Goal: Navigation & Orientation: Understand site structure

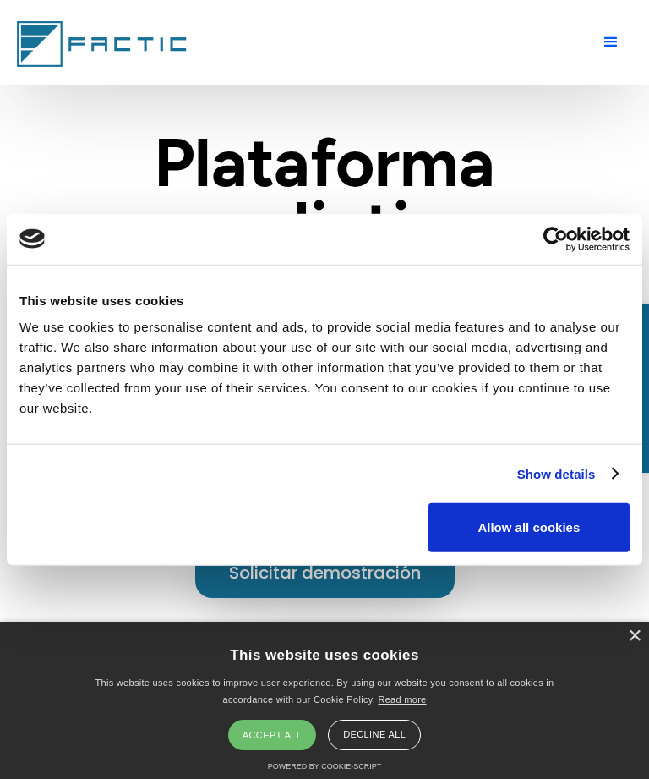
click at [544, 531] on button "Allow all cookies" at bounding box center [529, 527] width 201 height 49
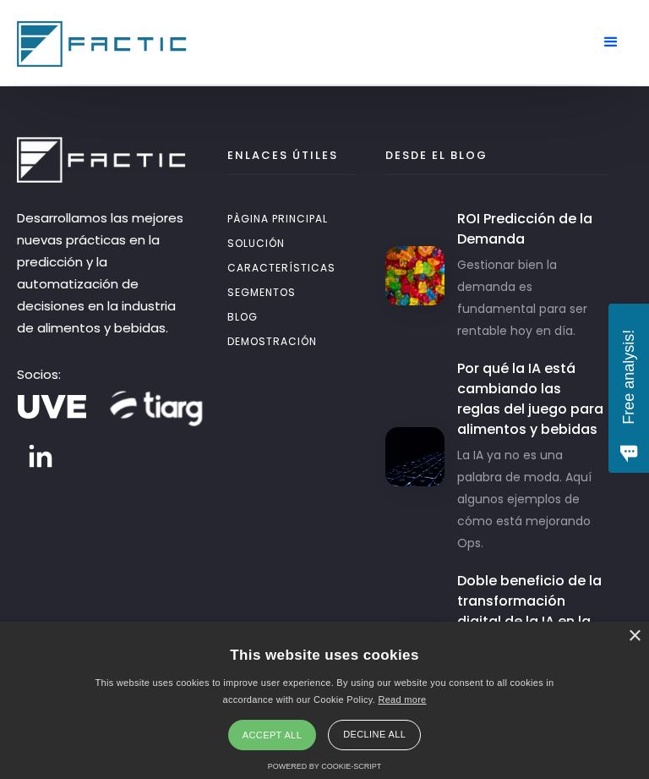
scroll to position [12318, 0]
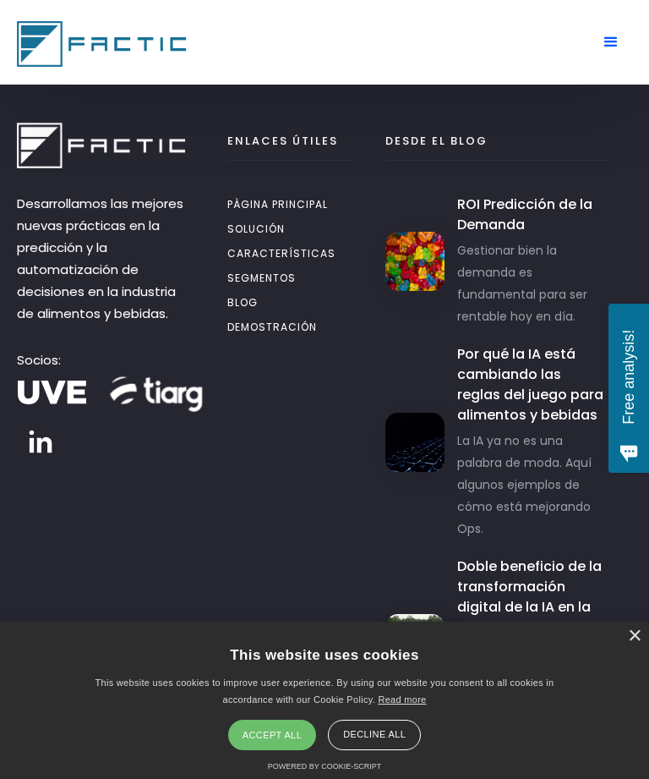
click at [336, 199] on link "pàgina principal" at bounding box center [290, 206] width 127 height 25
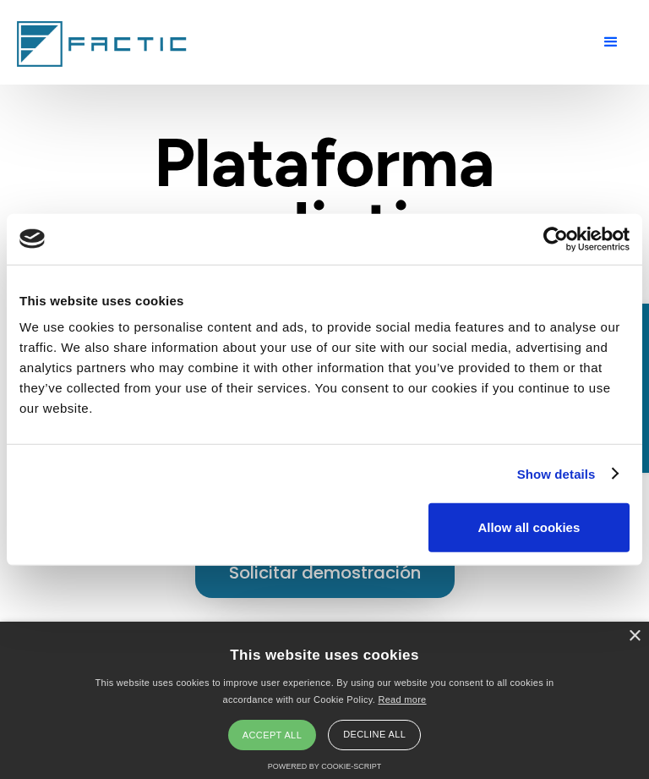
click at [565, 532] on button "Allow all cookies" at bounding box center [529, 527] width 201 height 49
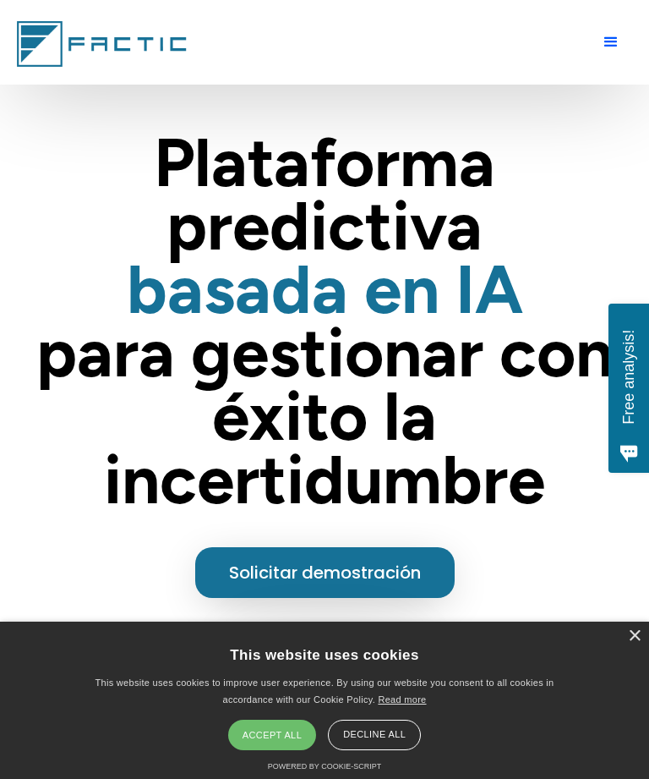
click at [618, 38] on div "menu" at bounding box center [611, 42] width 20 height 20
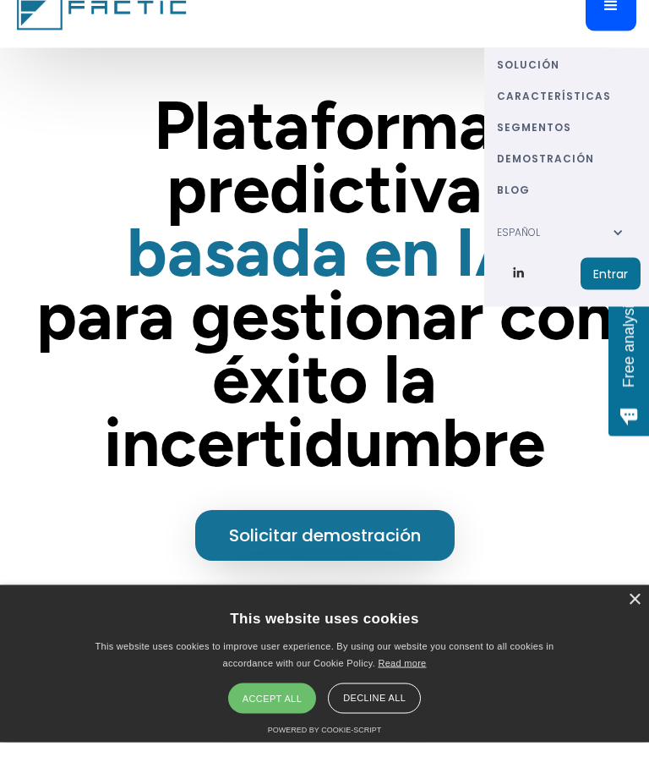
scroll to position [38, 0]
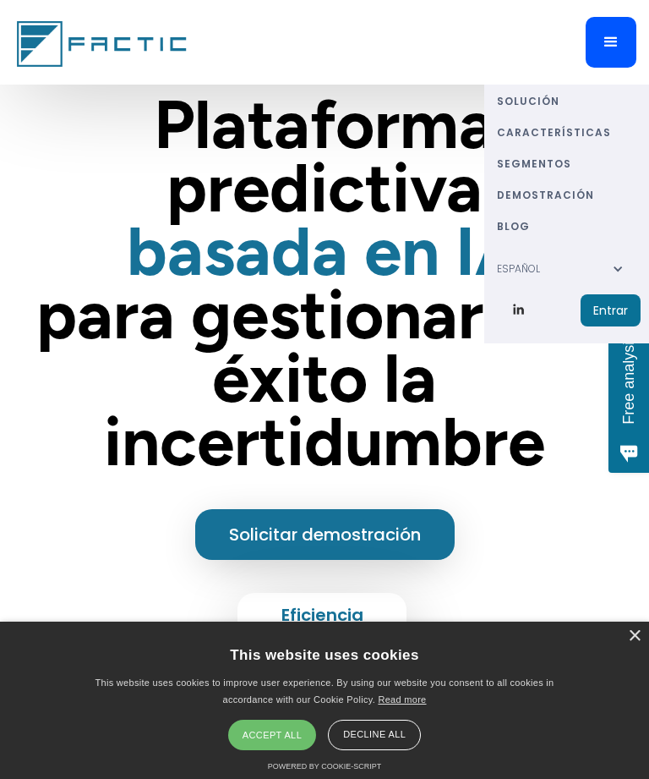
click at [525, 229] on link "BLOG" at bounding box center [569, 225] width 144 height 31
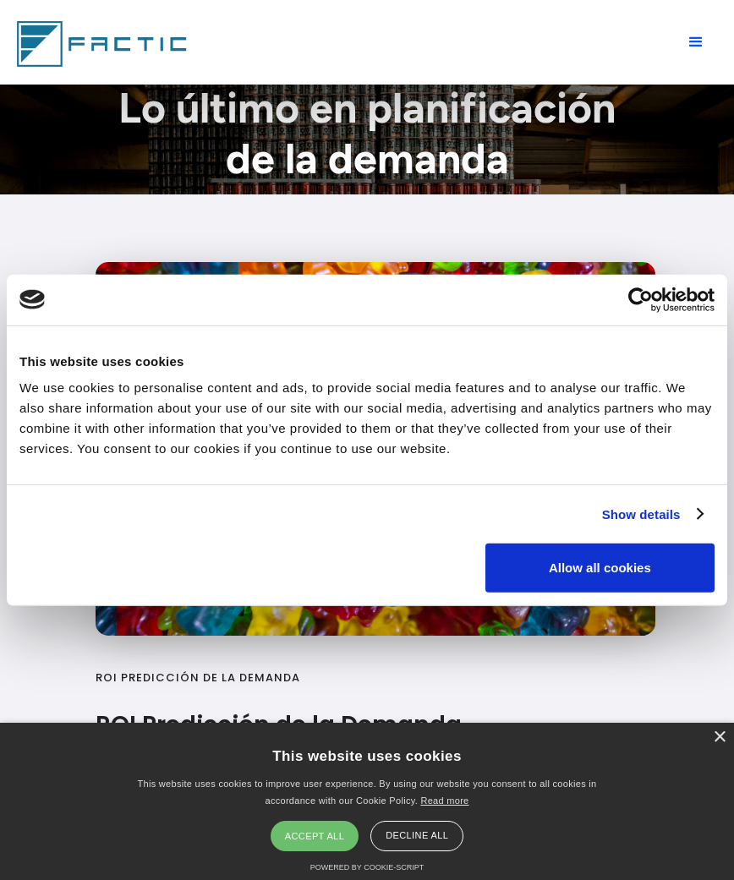
scroll to position [12, 0]
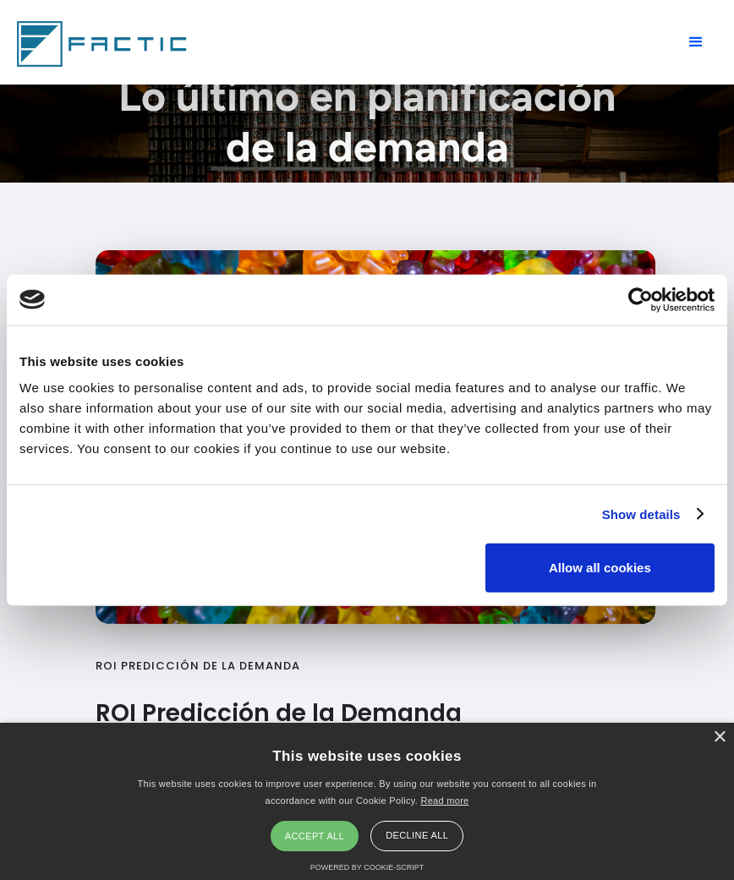
click at [601, 587] on button "Allow all cookies" at bounding box center [599, 568] width 229 height 49
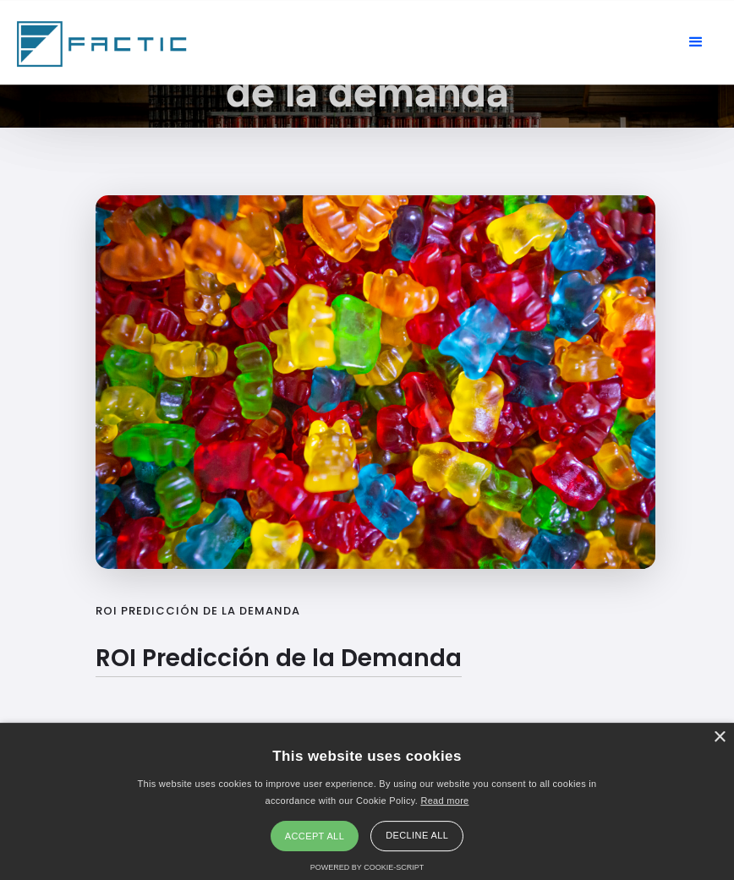
scroll to position [0, 0]
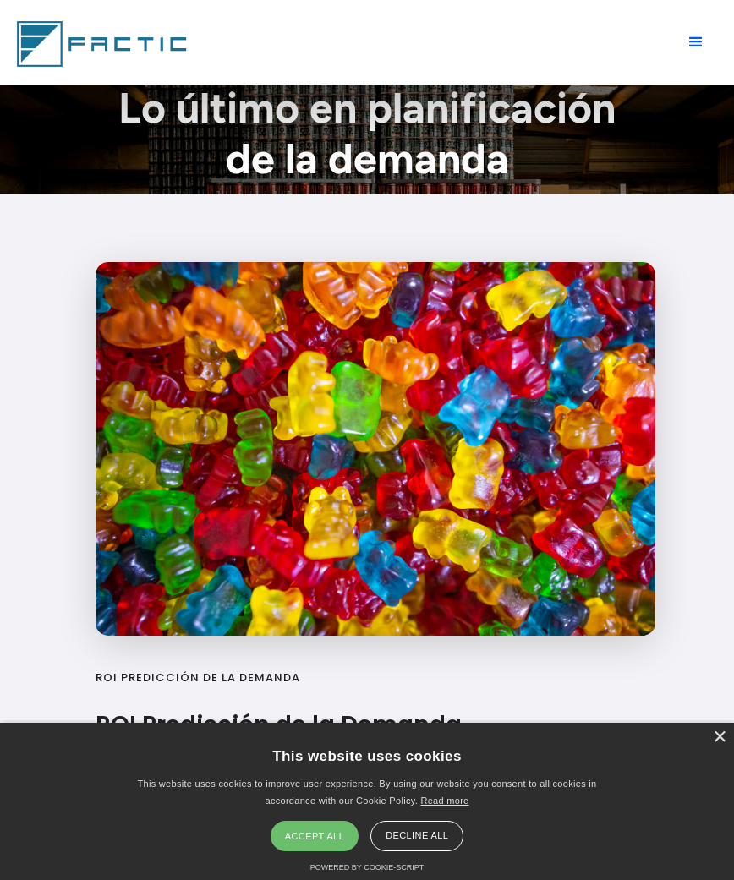
click at [698, 20] on div "menu" at bounding box center [695, 42] width 51 height 51
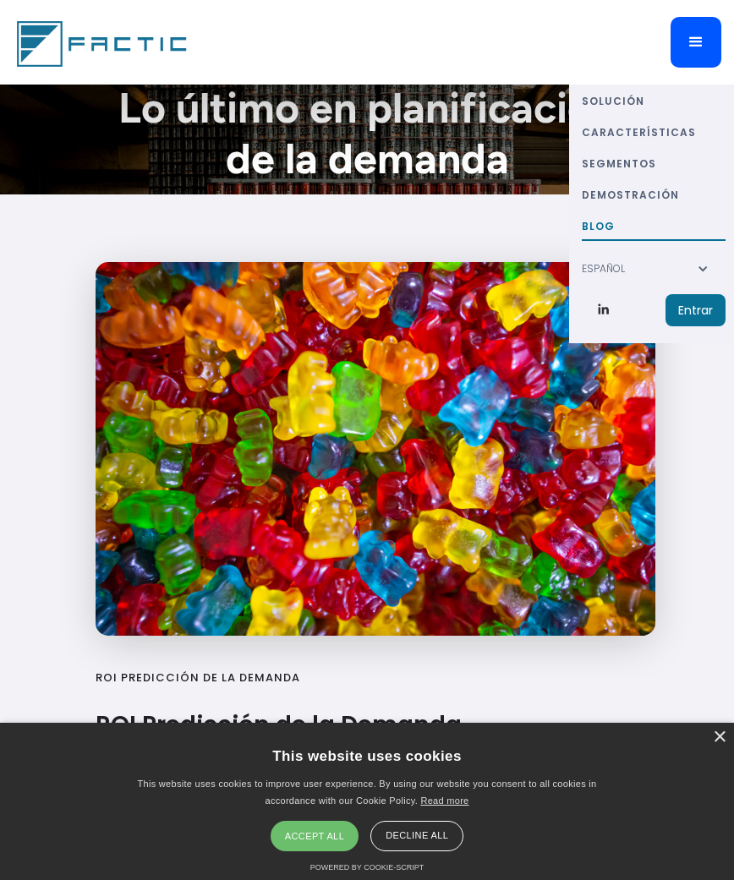
click at [636, 160] on link "segmentos" at bounding box center [654, 162] width 144 height 31
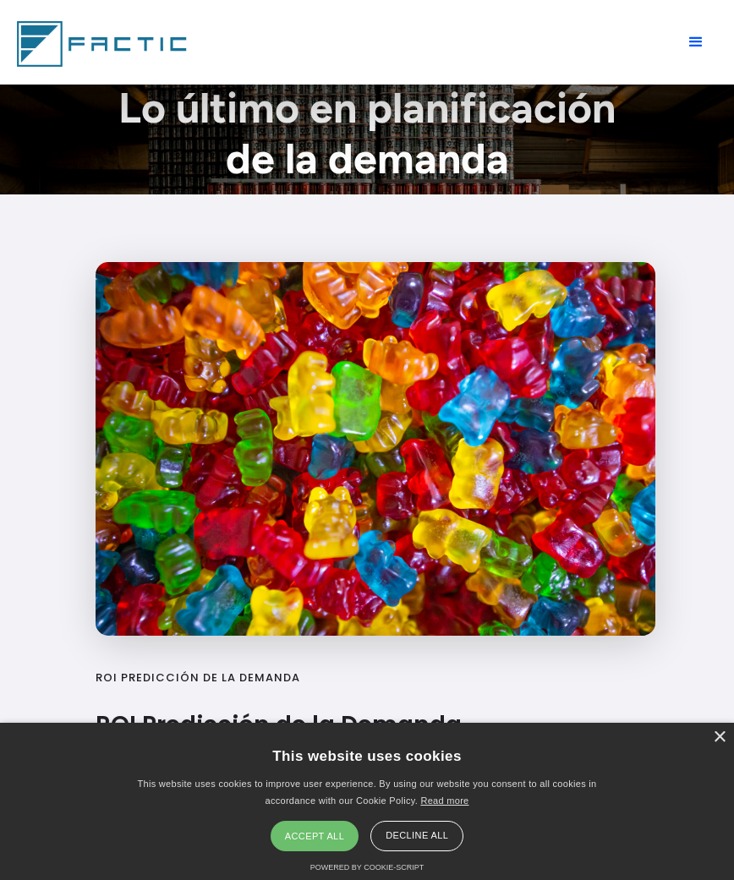
click at [691, 52] on div "menu" at bounding box center [695, 42] width 51 height 51
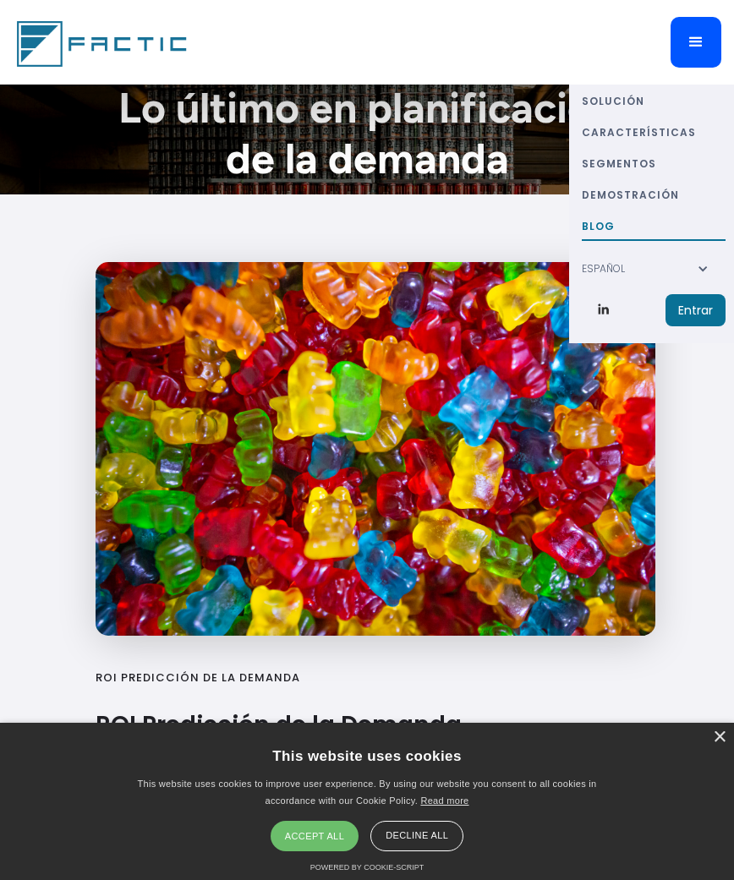
click at [643, 101] on link "Solución" at bounding box center [654, 100] width 144 height 31
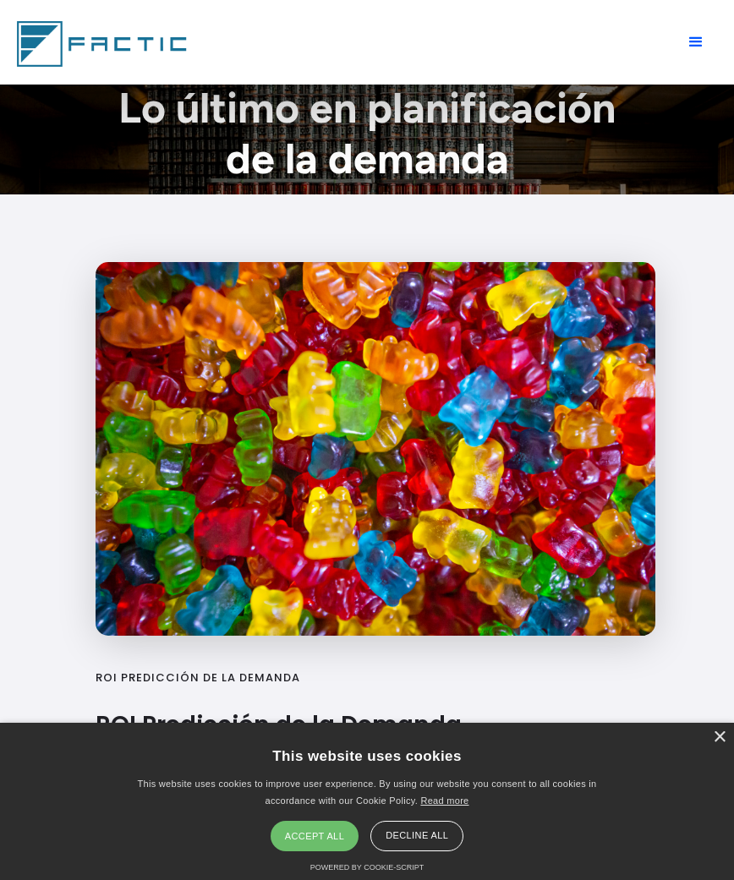
click at [685, 55] on div "menu" at bounding box center [695, 42] width 51 height 51
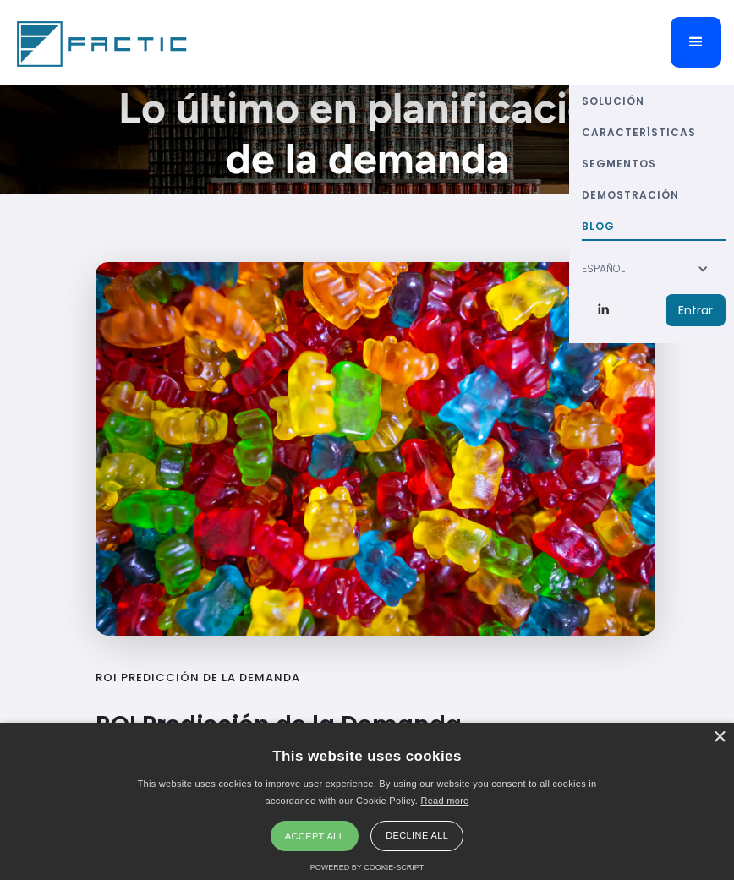
click at [628, 112] on link "Solución" at bounding box center [654, 100] width 144 height 31
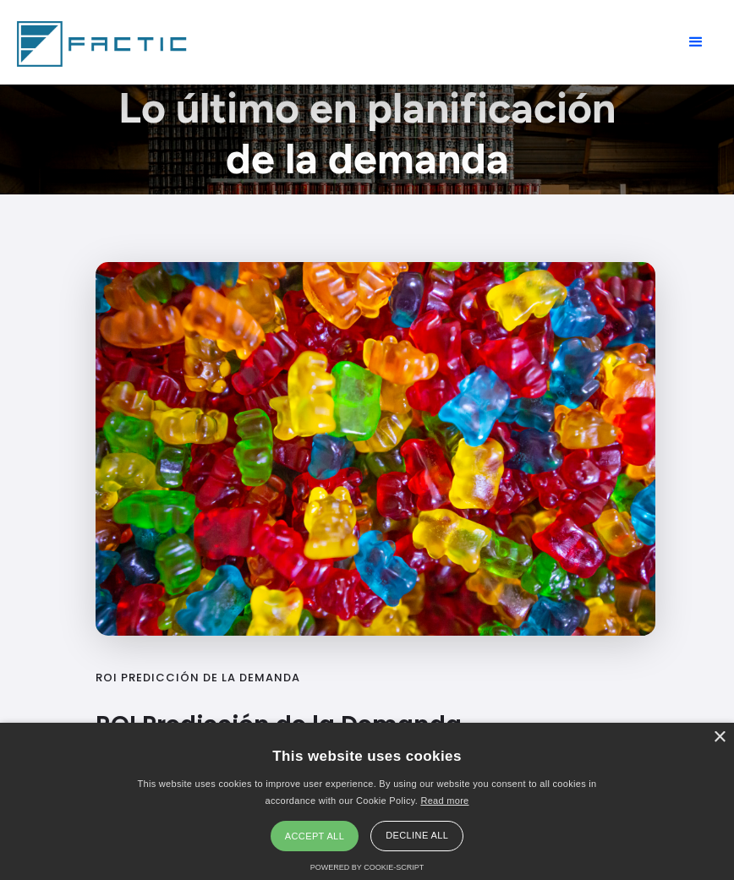
click at [686, 56] on div "menu" at bounding box center [695, 42] width 51 height 51
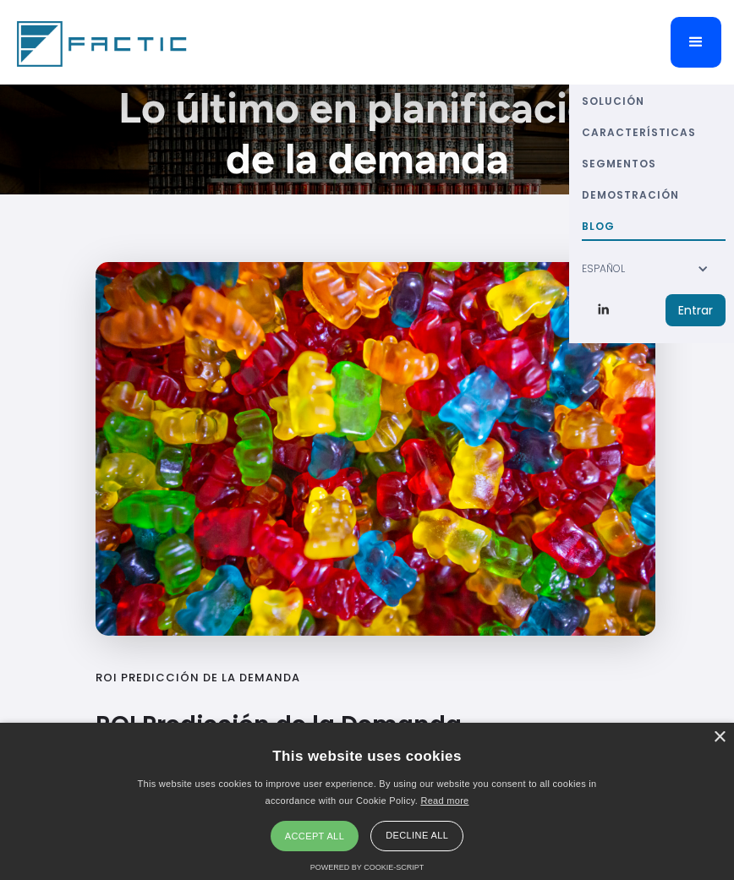
click at [670, 132] on link "características" at bounding box center [654, 131] width 144 height 31
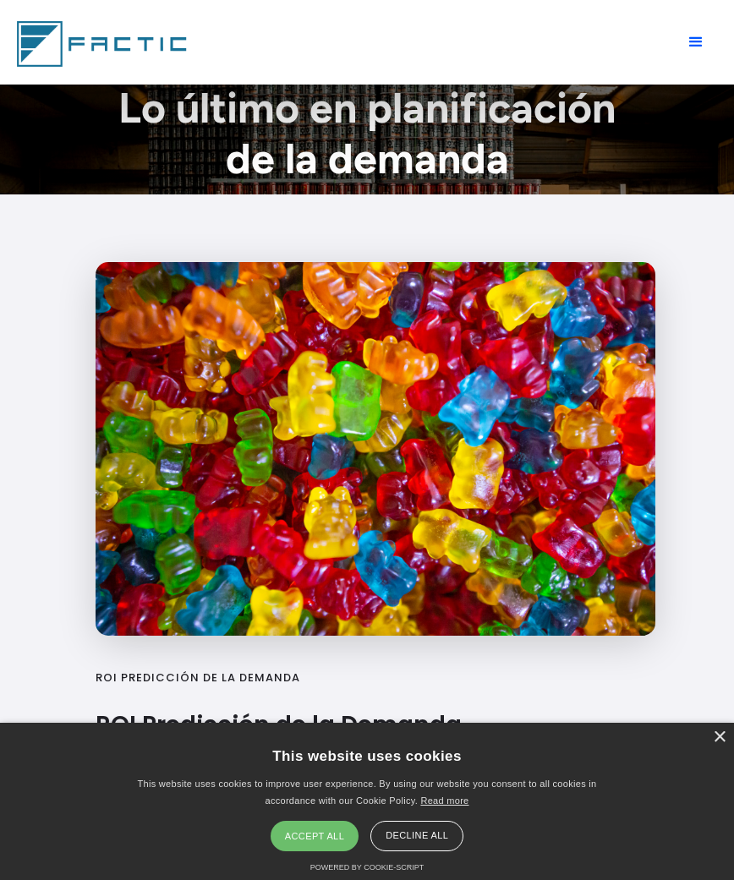
click at [694, 54] on div "menu" at bounding box center [695, 42] width 51 height 51
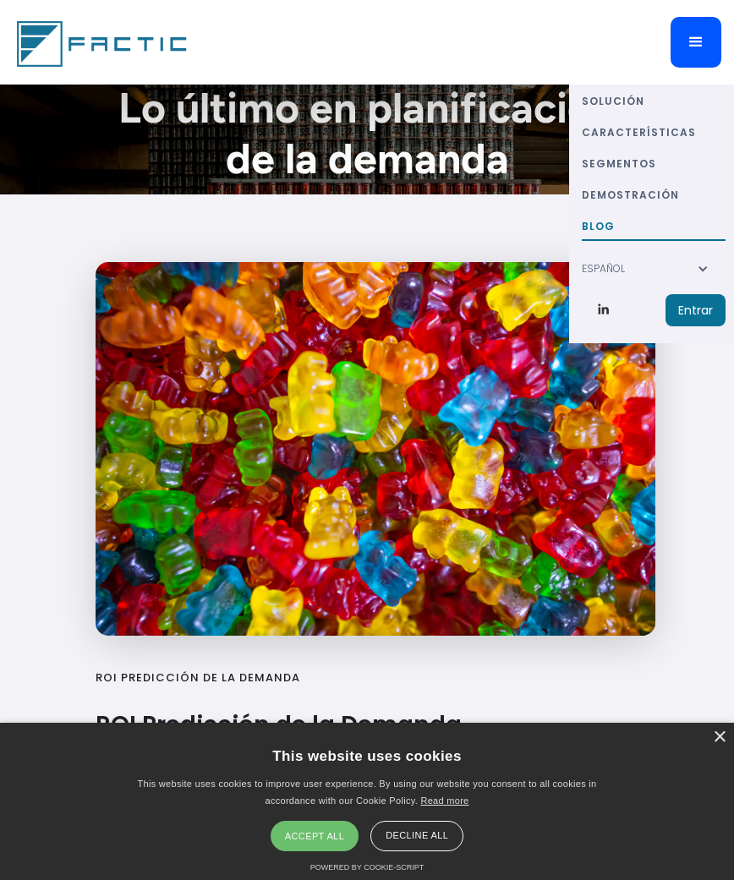
click at [634, 101] on link "Solución" at bounding box center [654, 100] width 144 height 31
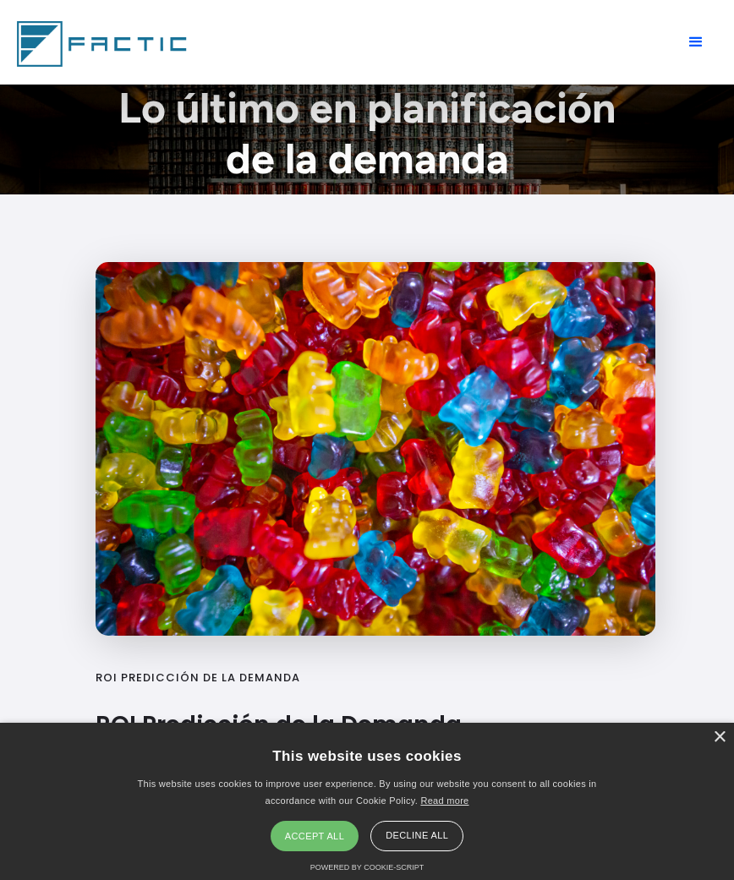
click at [703, 39] on div "menu" at bounding box center [696, 42] width 20 height 20
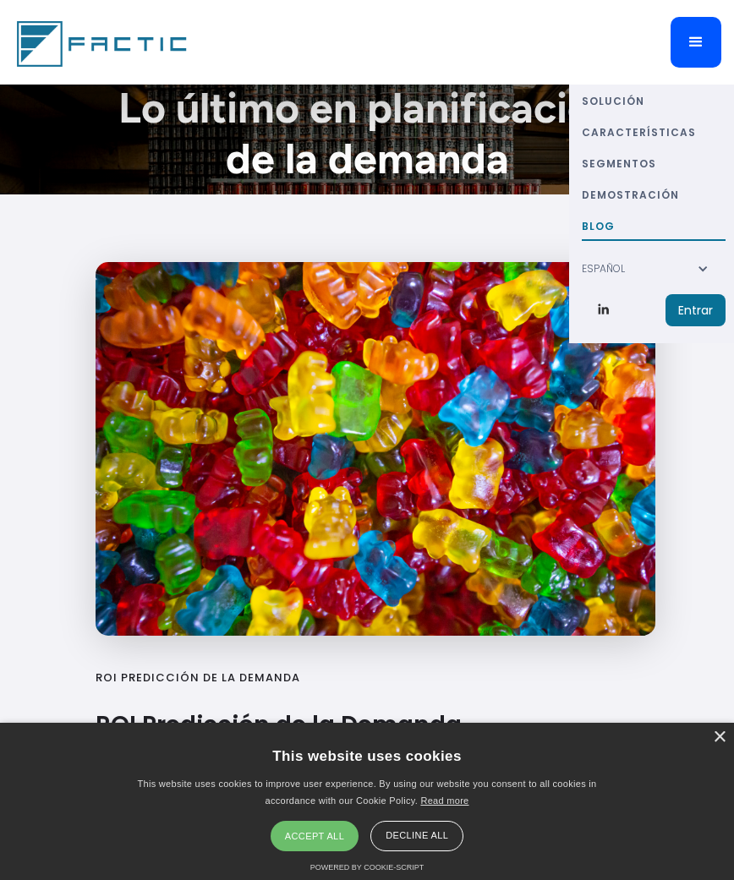
click at [662, 195] on link "dEMOstración" at bounding box center [654, 193] width 144 height 31
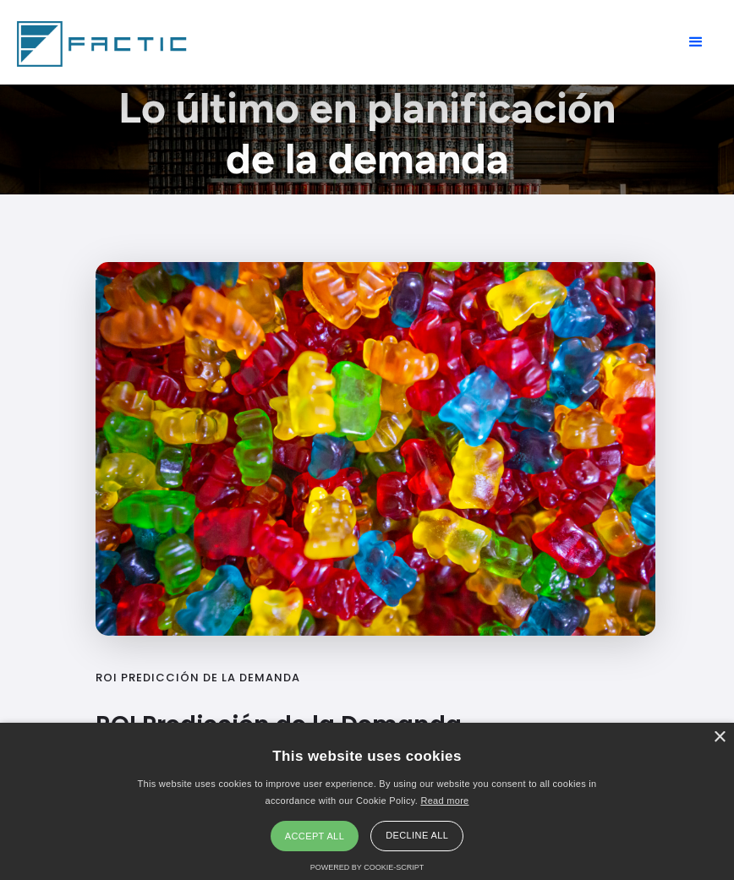
click at [686, 51] on div "menu" at bounding box center [696, 42] width 20 height 20
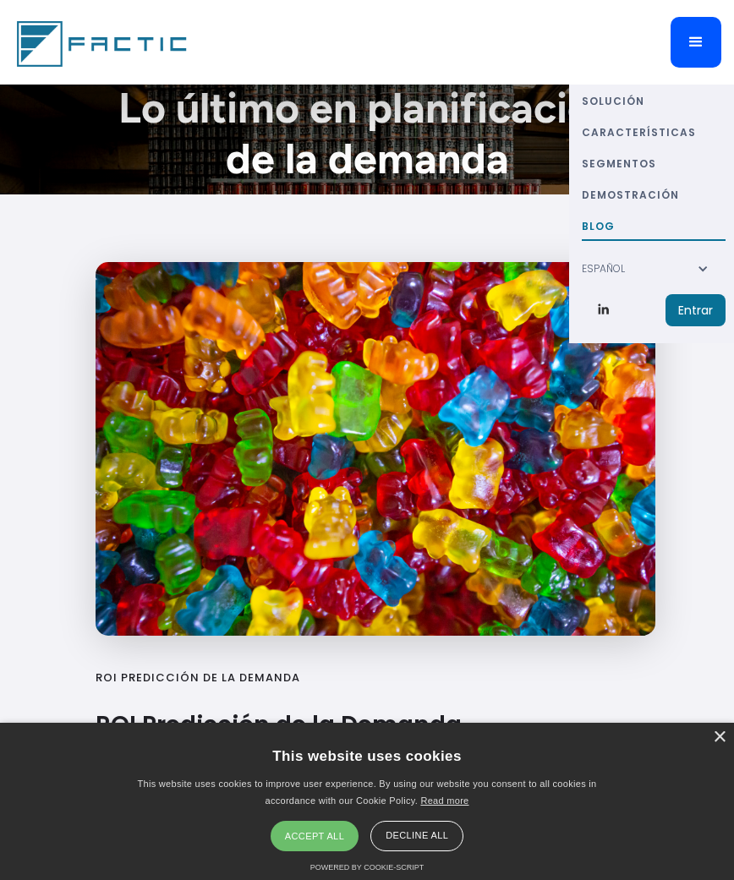
click at [709, 269] on div "ESPAÑOL" at bounding box center [654, 267] width 144 height 53
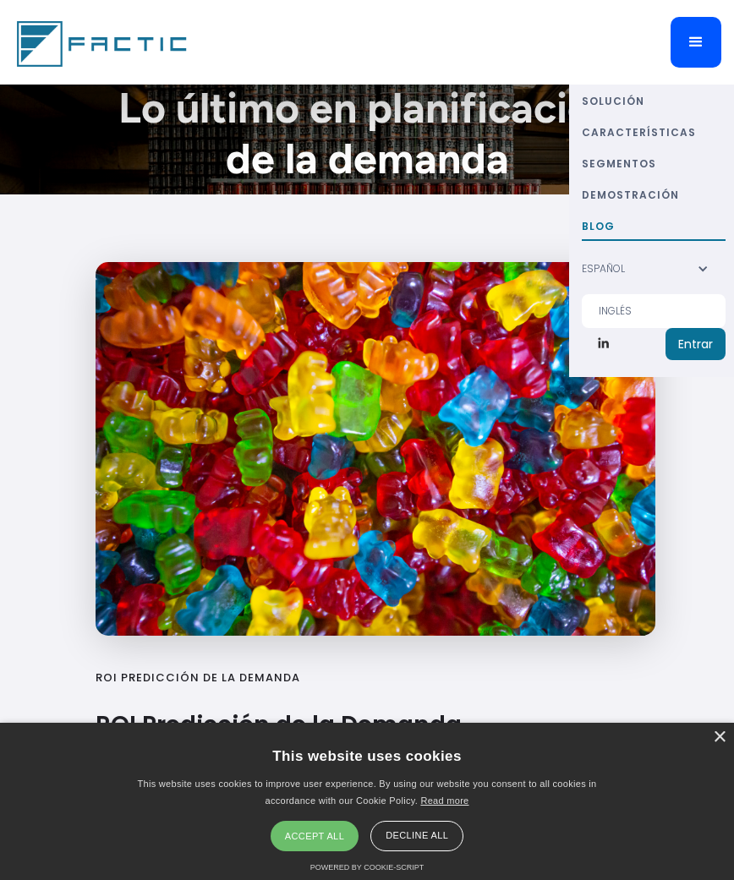
click at [618, 41] on div at bounding box center [367, 42] width 708 height 51
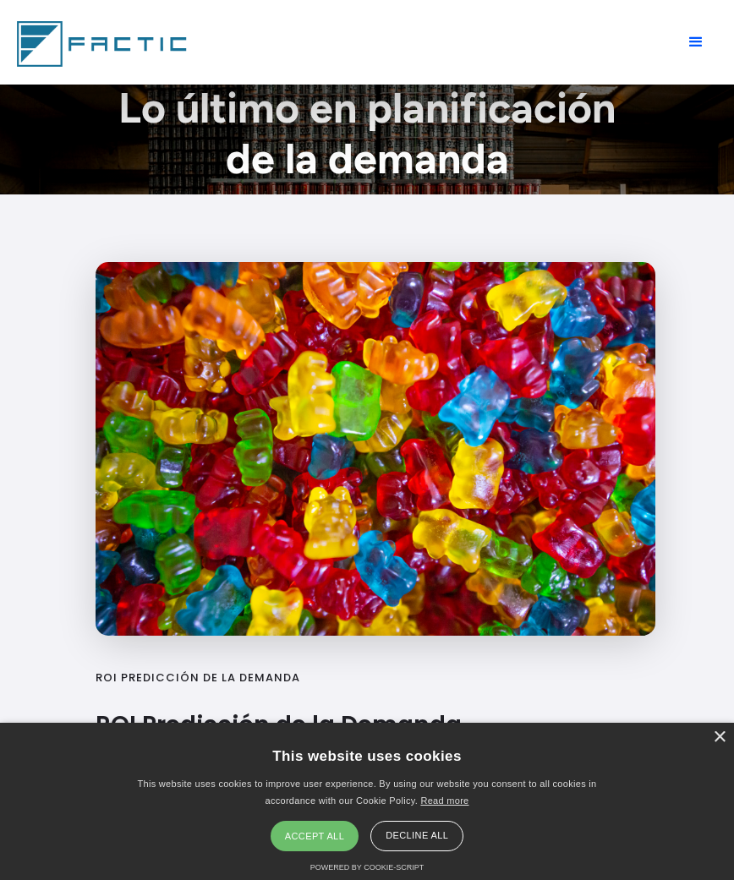
click at [708, 45] on div "menu" at bounding box center [695, 42] width 51 height 51
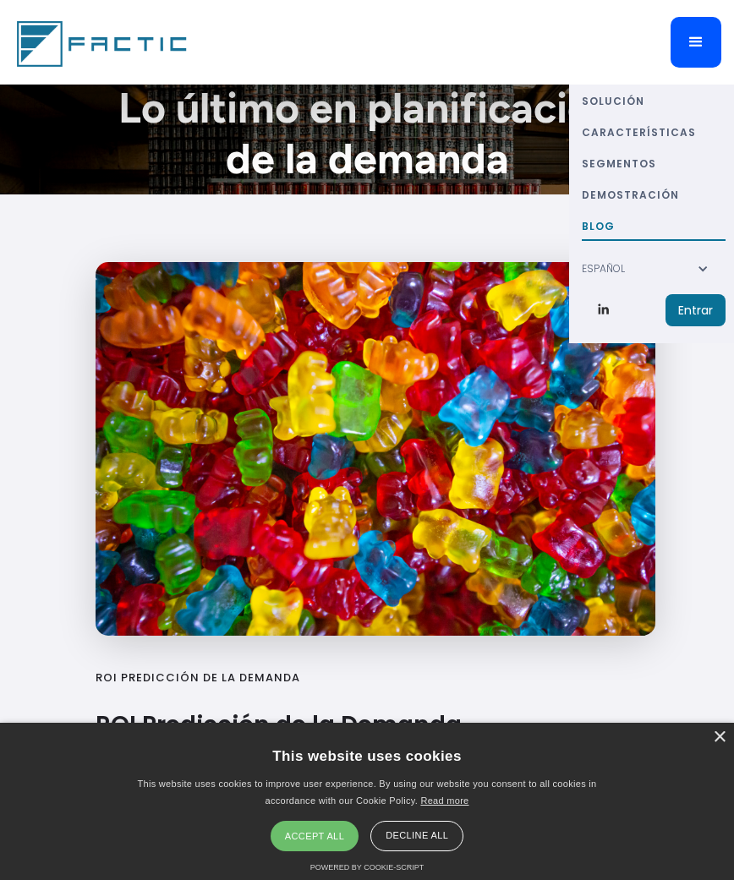
click at [672, 126] on link "características" at bounding box center [654, 131] width 144 height 31
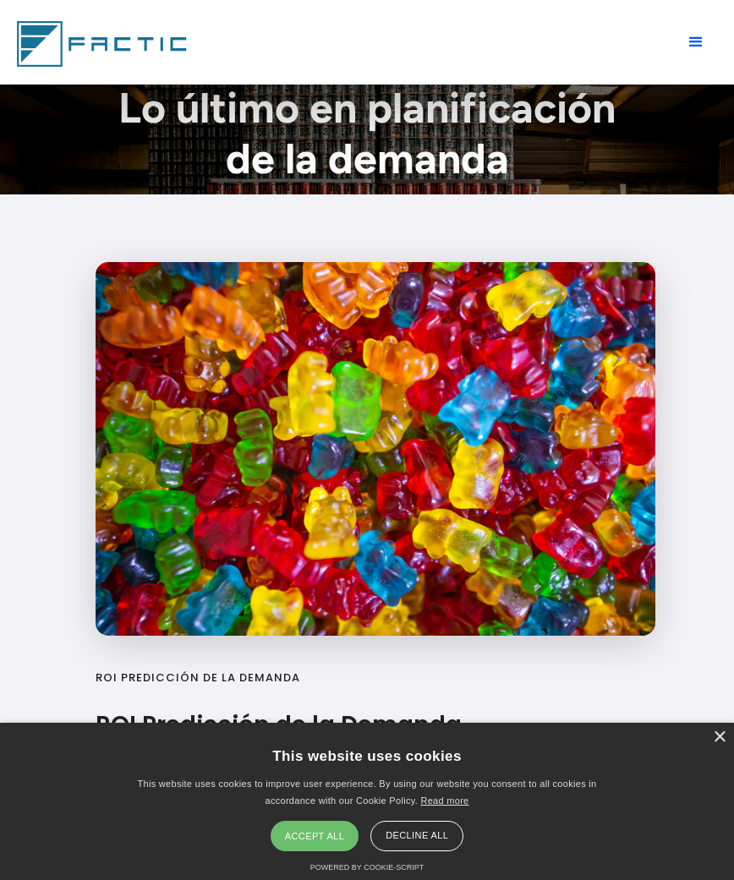
click at [700, 44] on div "menu" at bounding box center [696, 42] width 20 height 20
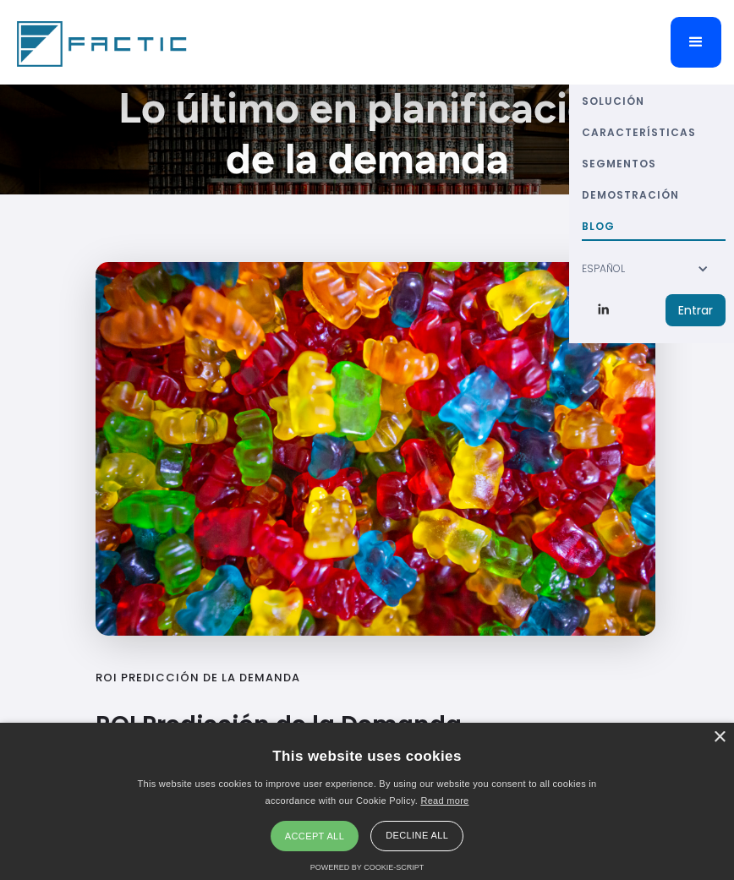
click at [634, 107] on link "Solución" at bounding box center [654, 100] width 144 height 31
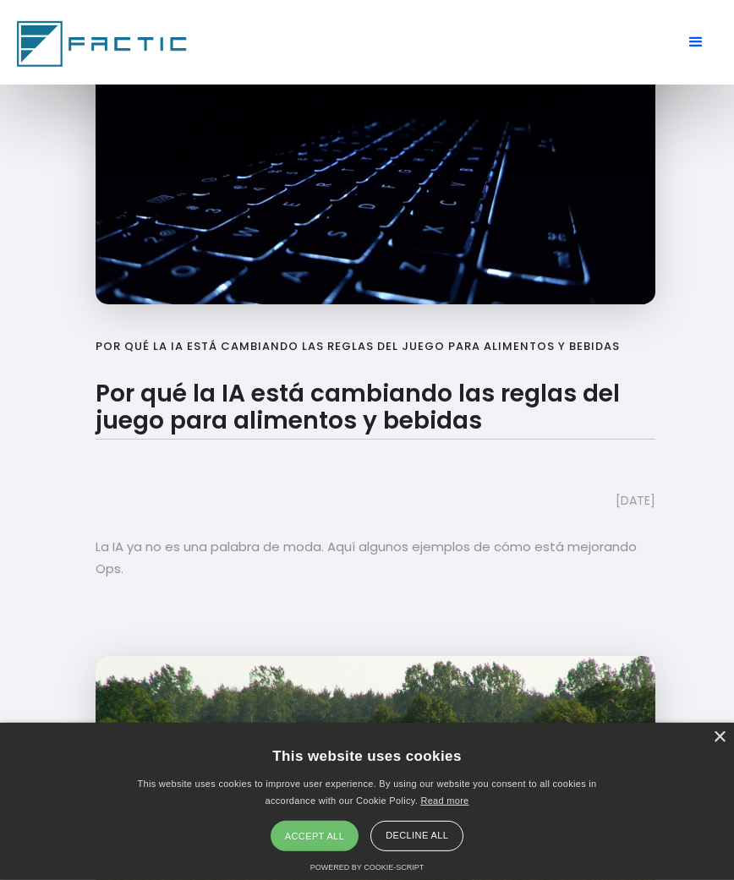
scroll to position [959, 0]
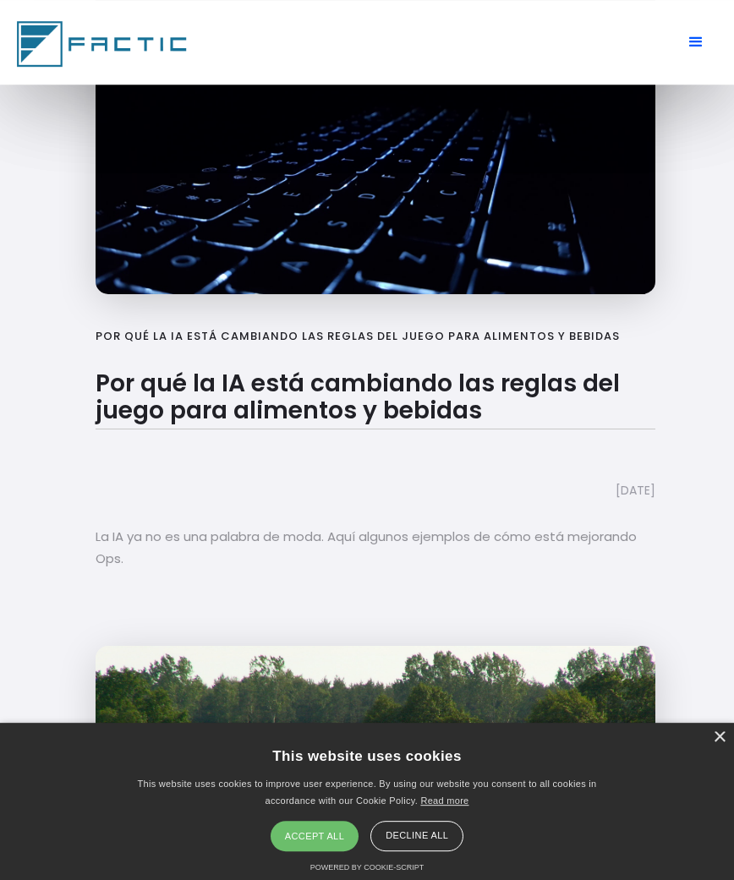
click at [429, 851] on div "Decline all" at bounding box center [416, 836] width 93 height 30
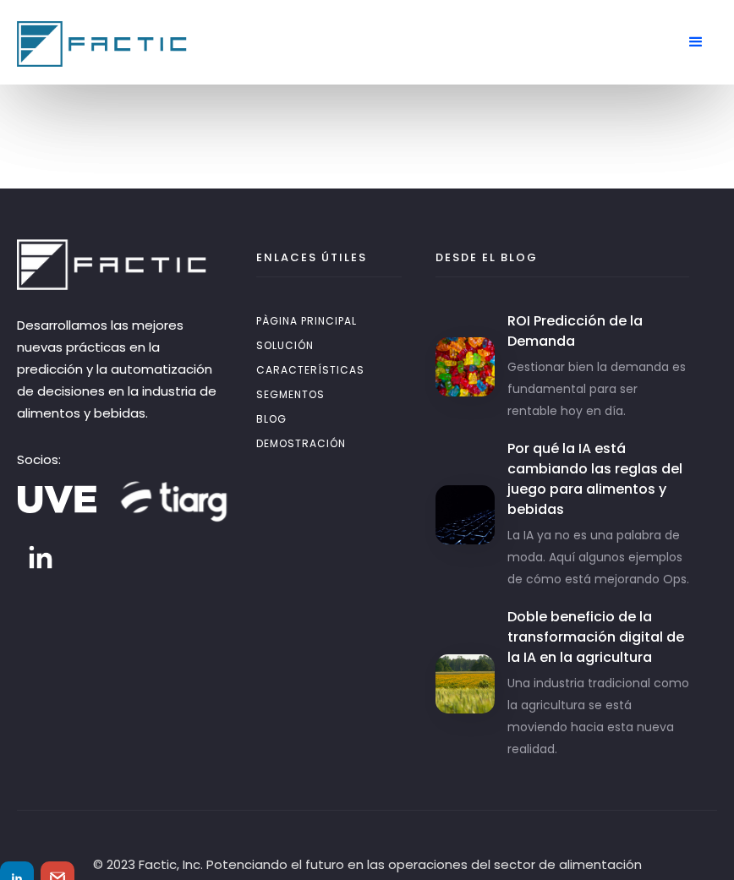
scroll to position [2773, 0]
click at [353, 311] on link "pàgina principal" at bounding box center [329, 323] width 146 height 25
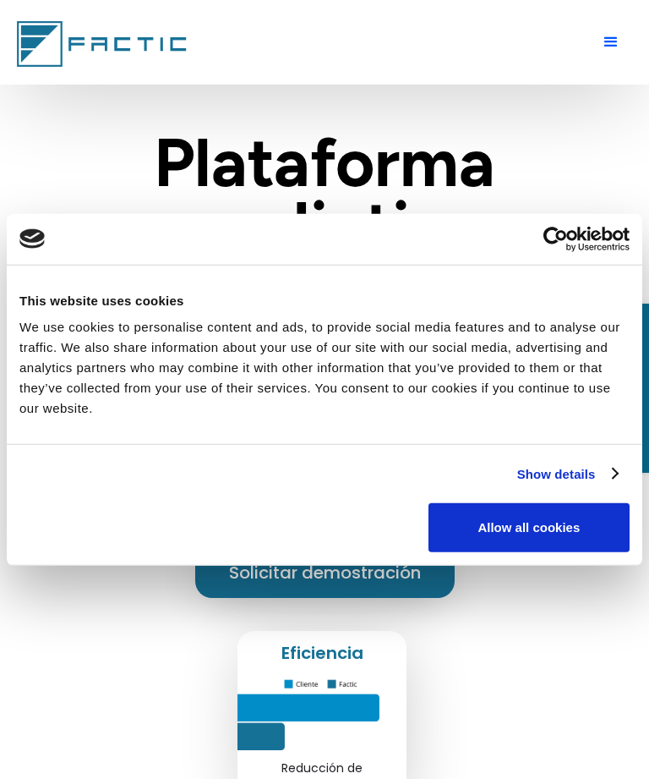
click at [563, 540] on button "Allow all cookies" at bounding box center [529, 527] width 201 height 49
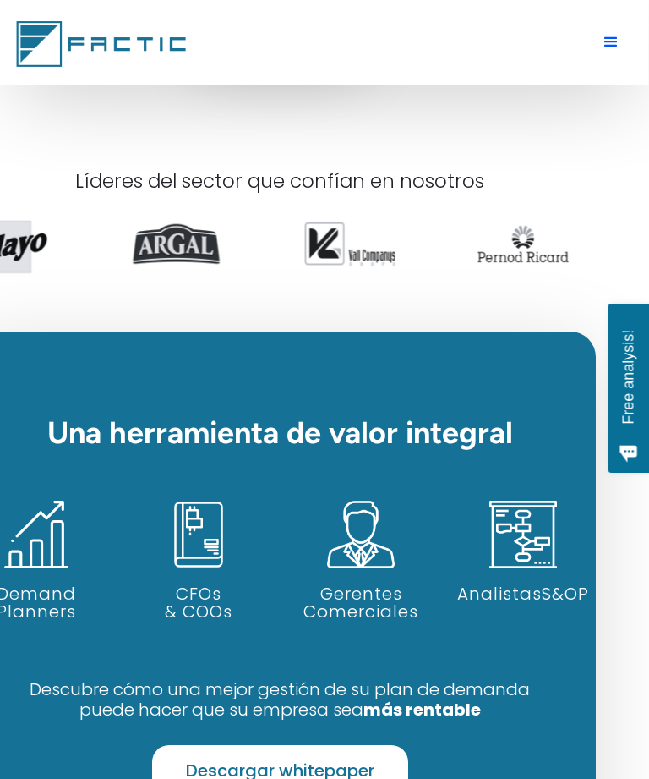
scroll to position [1523, 0]
